Goal: Find specific page/section: Find specific page/section

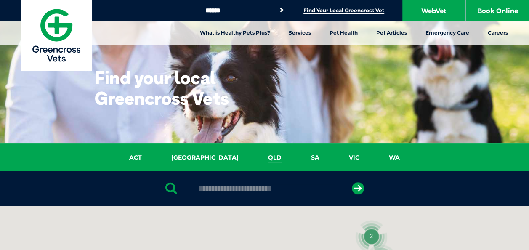
click at [253, 159] on link "QLD" at bounding box center [274, 158] width 43 height 10
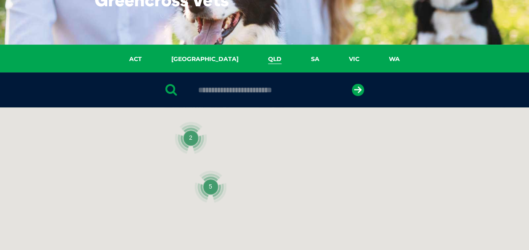
scroll to position [193, 0]
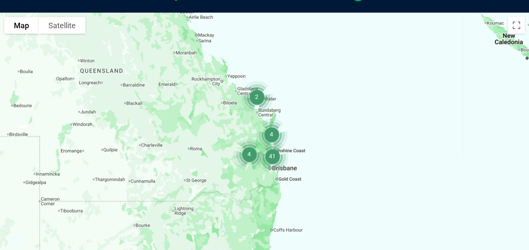
drag, startPoint x: 218, startPoint y: 213, endPoint x: 157, endPoint y: 102, distance: 126.4
click at [157, 102] on div at bounding box center [264, 175] width 529 height 325
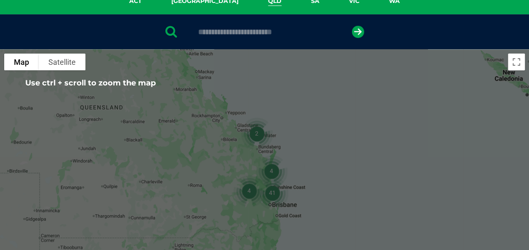
scroll to position [109, 0]
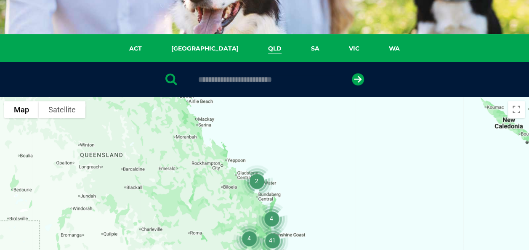
click at [234, 79] on input "text" at bounding box center [264, 79] width 141 height 8
type input "****"
click at [356, 81] on icon "submit" at bounding box center [358, 79] width 12 height 12
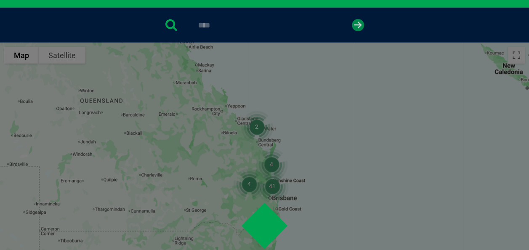
scroll to position [164, 0]
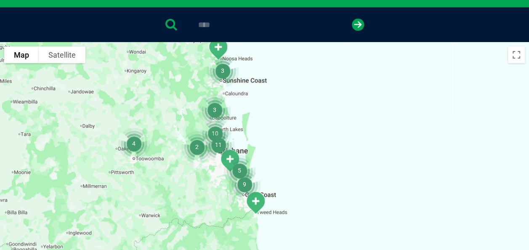
drag, startPoint x: 228, startPoint y: 202, endPoint x: 157, endPoint y: 69, distance: 150.7
click at [157, 69] on div at bounding box center [264, 204] width 529 height 325
click at [218, 145] on img "11" at bounding box center [218, 144] width 39 height 39
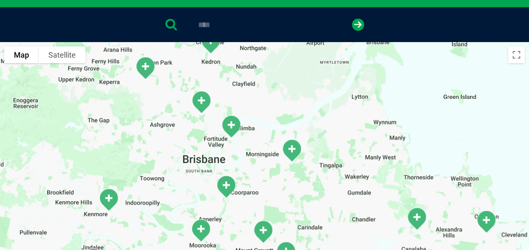
drag, startPoint x: 225, startPoint y: 94, endPoint x: 237, endPoint y: 222, distance: 128.8
click at [237, 222] on div at bounding box center [264, 204] width 529 height 325
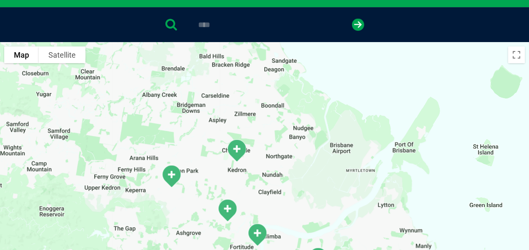
drag, startPoint x: 180, startPoint y: 81, endPoint x: 208, endPoint y: 199, distance: 121.3
click at [208, 199] on div at bounding box center [264, 204] width 529 height 325
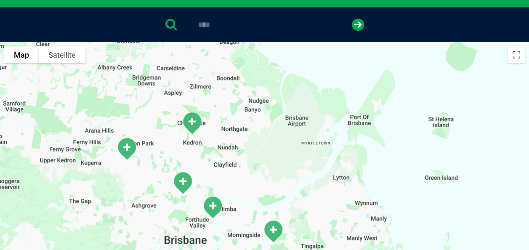
drag, startPoint x: 255, startPoint y: 206, endPoint x: 207, endPoint y: 177, distance: 56.0
click at [207, 177] on div at bounding box center [264, 204] width 529 height 325
click at [183, 181] on img "Windsor" at bounding box center [183, 183] width 28 height 30
